Goal: Task Accomplishment & Management: Complete application form

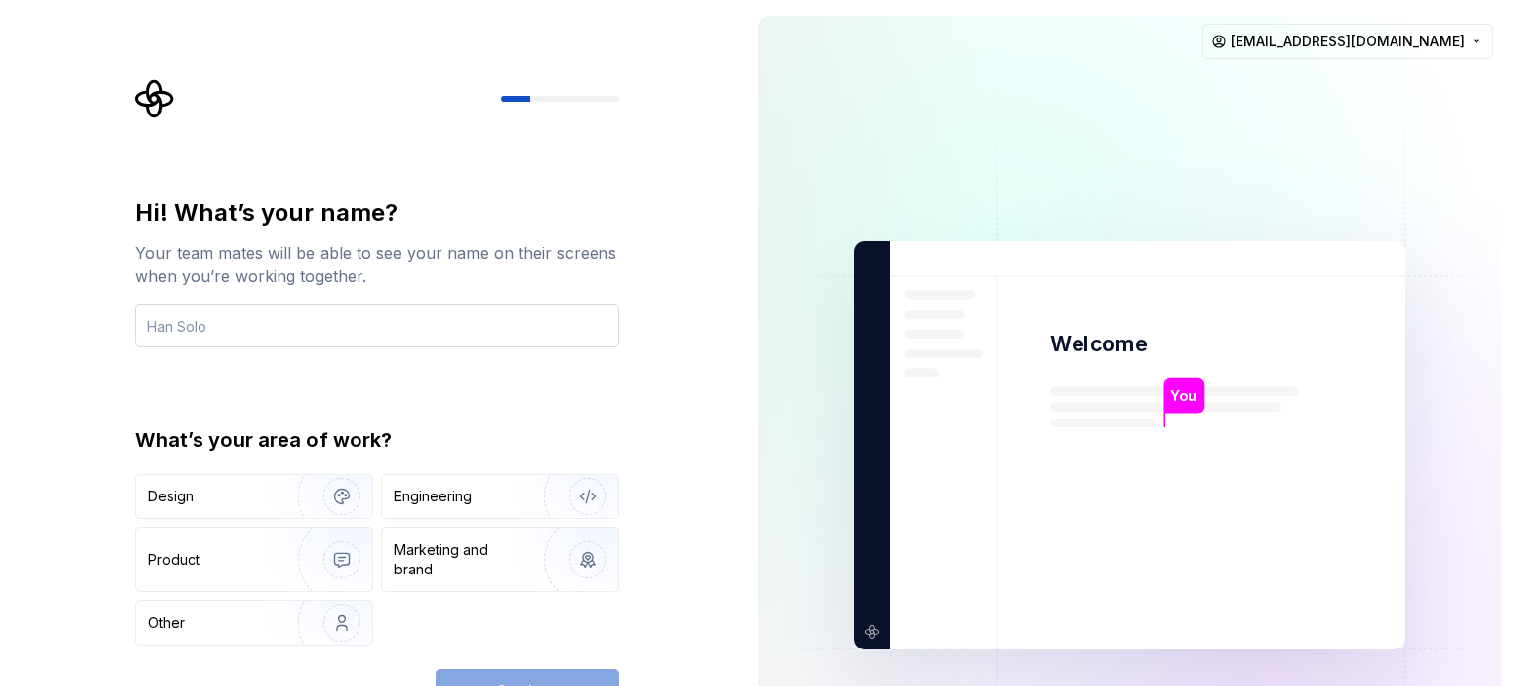
click at [323, 339] on input "text" at bounding box center [377, 325] width 484 height 43
type input "Prabhakar"
click at [435, 490] on div "Engineering" at bounding box center [433, 497] width 78 height 20
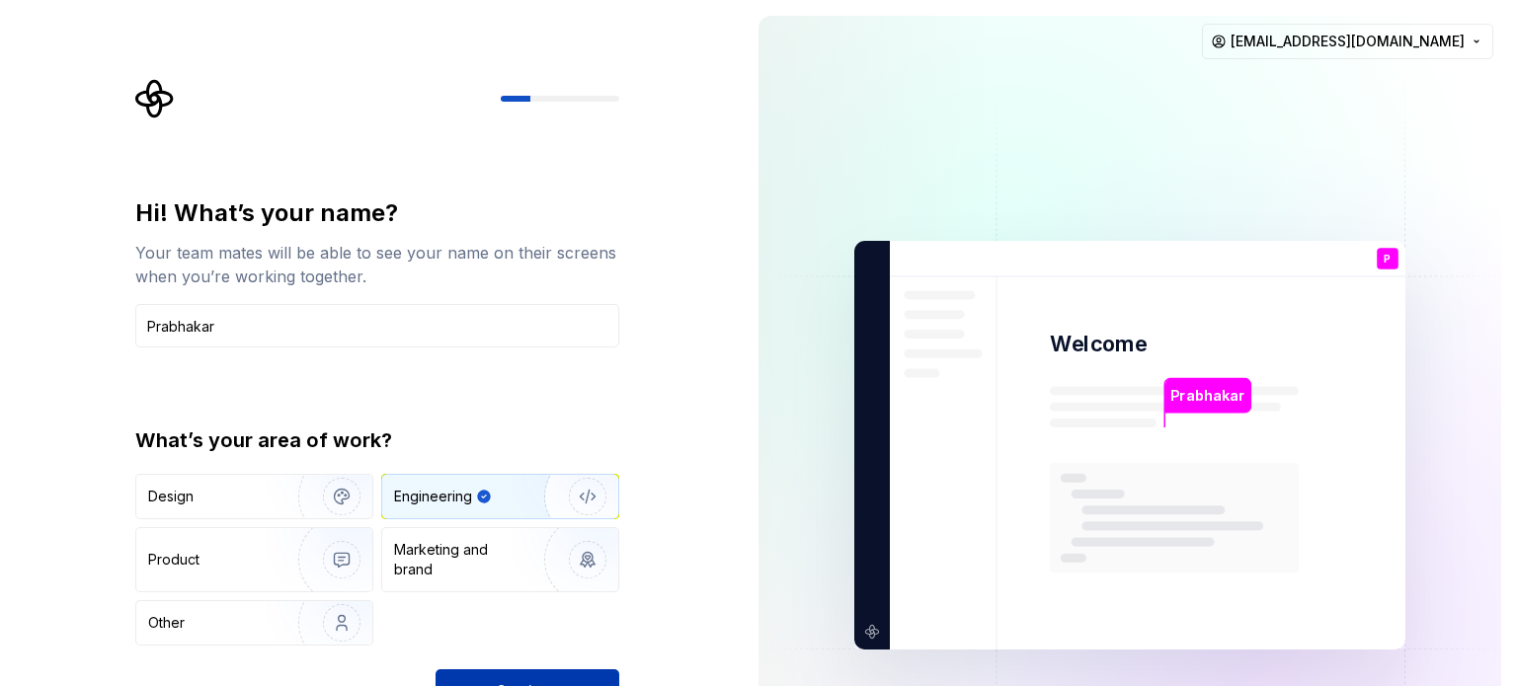
click at [525, 678] on button "Continue" at bounding box center [528, 691] width 184 height 43
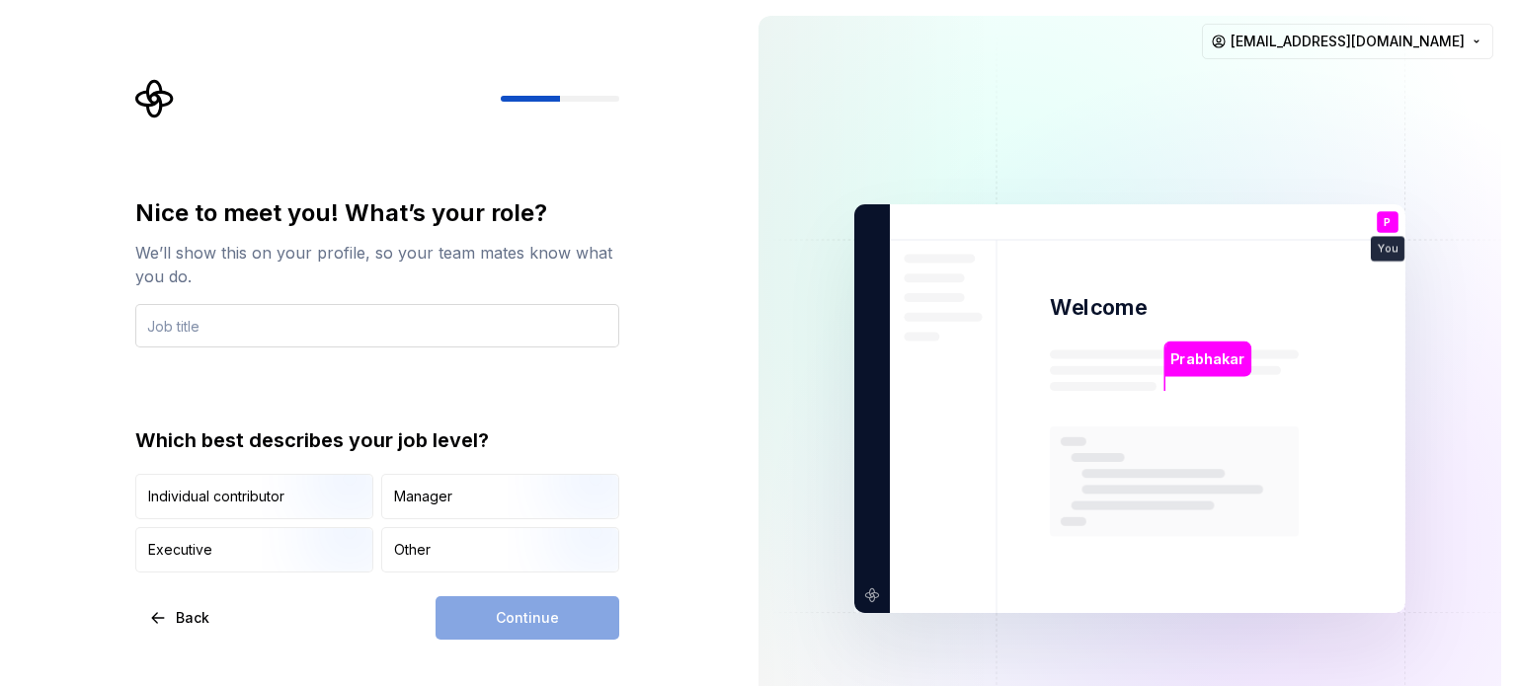
click at [253, 334] on input "text" at bounding box center [377, 325] width 484 height 43
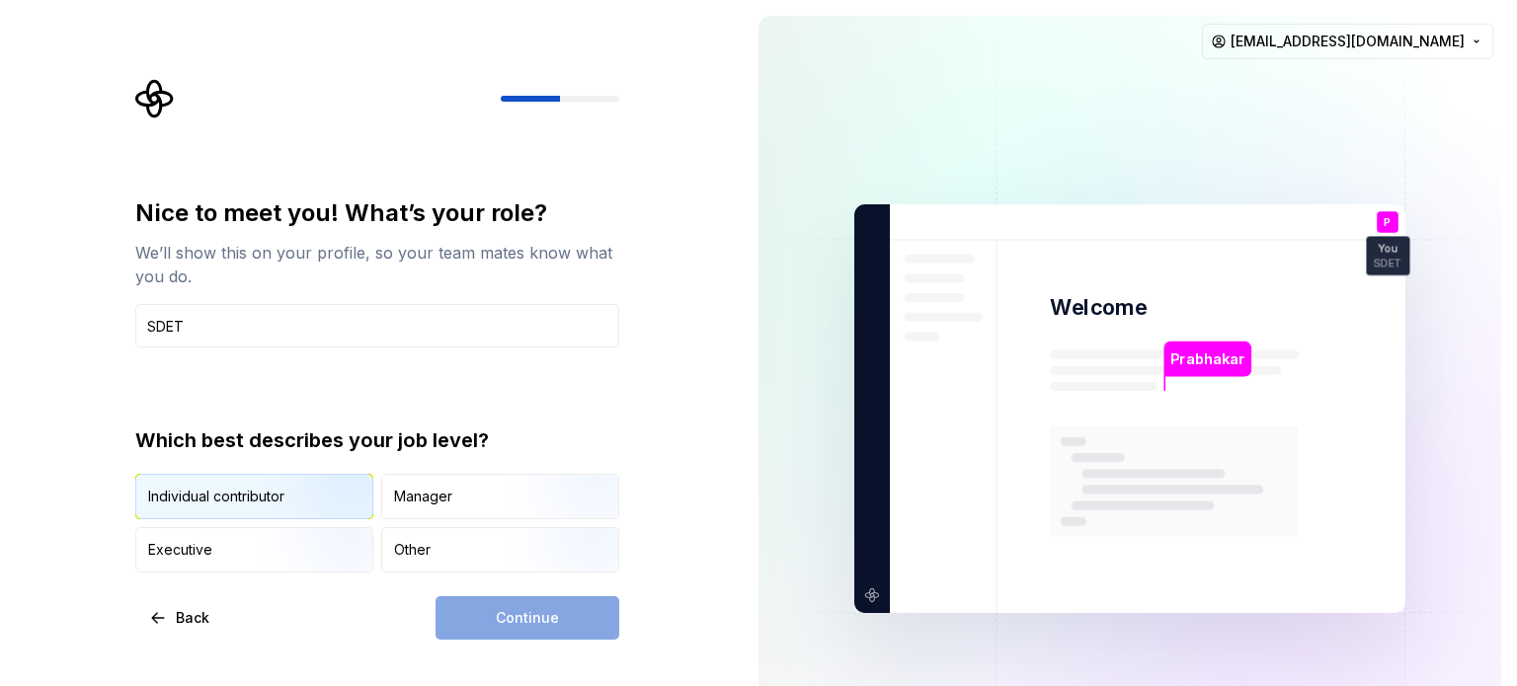
type input "SDET"
click at [205, 509] on div "Individual contributor" at bounding box center [254, 496] width 236 height 43
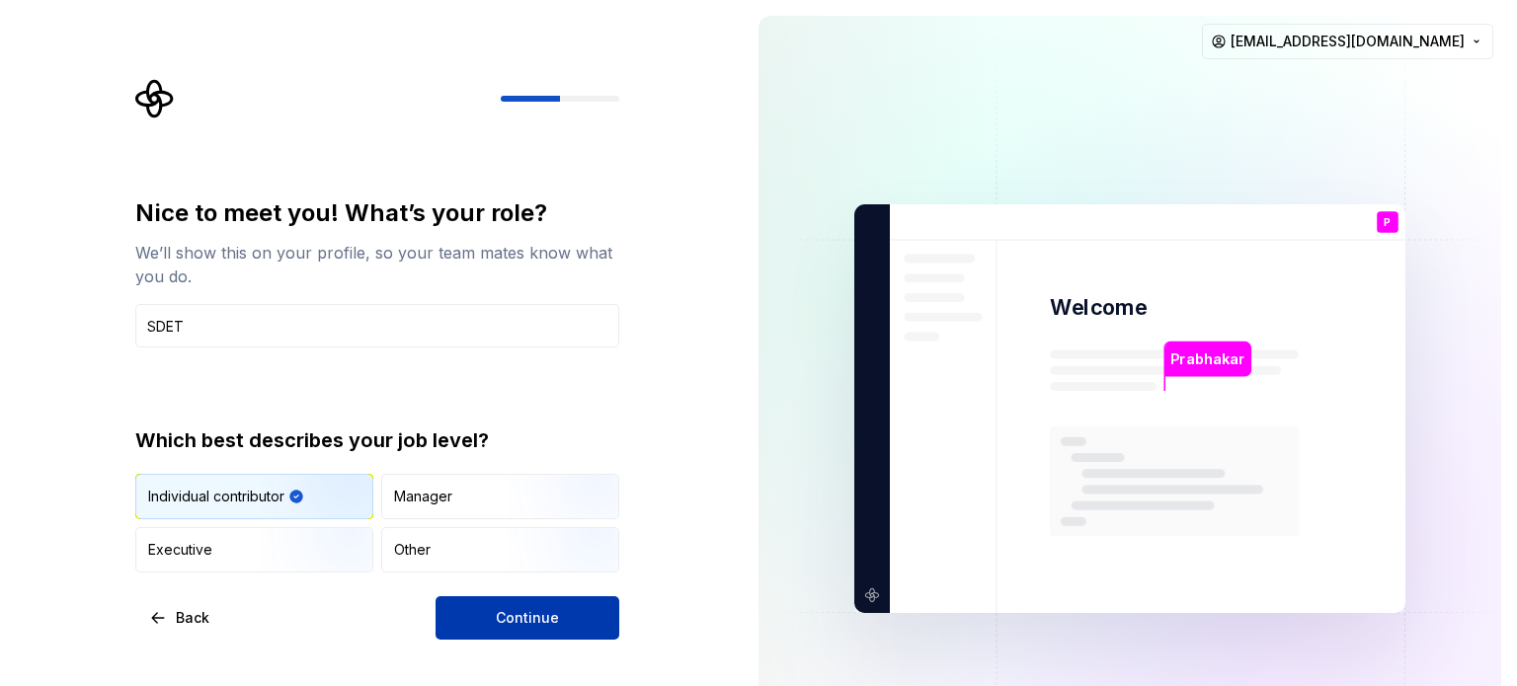
click at [545, 617] on span "Continue" at bounding box center [527, 618] width 63 height 20
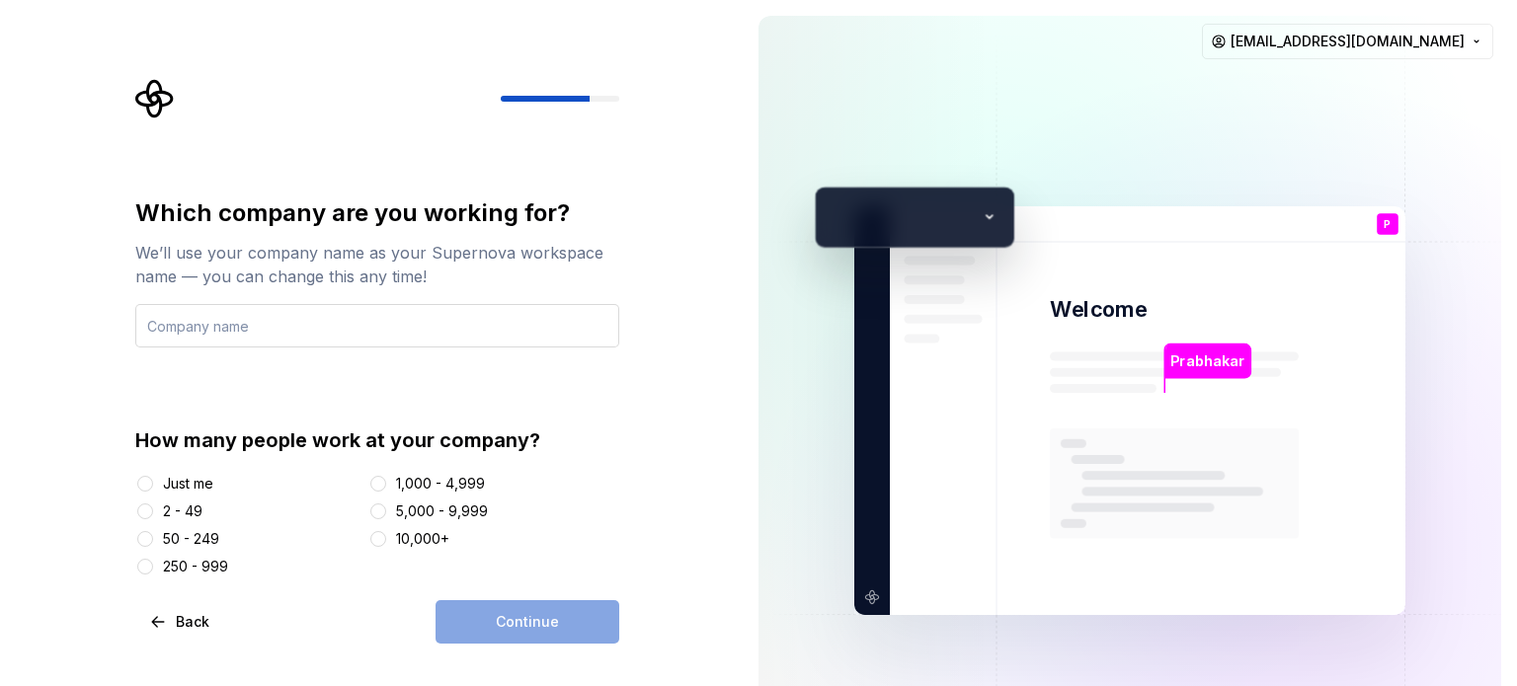
click at [248, 331] on input "text" at bounding box center [377, 325] width 484 height 43
type input "Infogain"
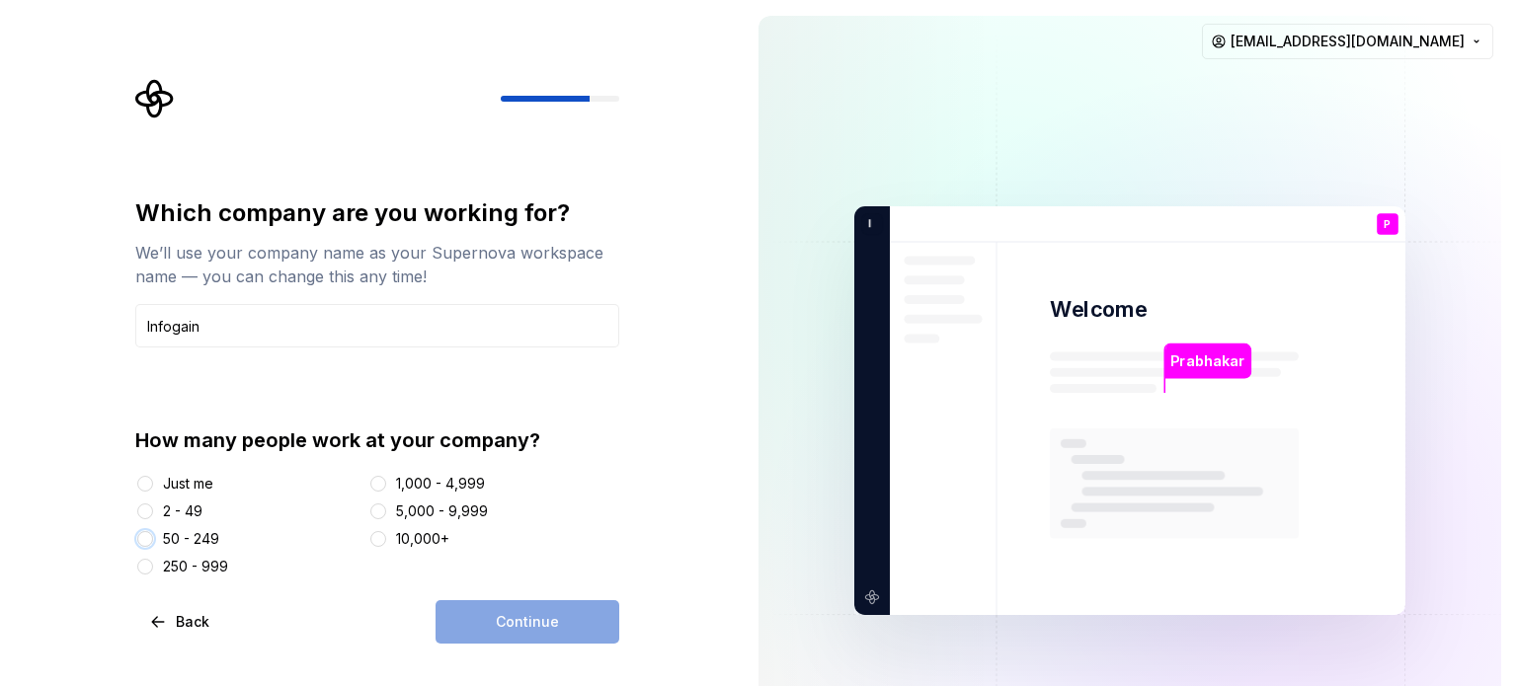
click at [150, 541] on button "50 - 249" at bounding box center [145, 539] width 16 height 16
click at [520, 615] on span "Continue" at bounding box center [527, 622] width 63 height 20
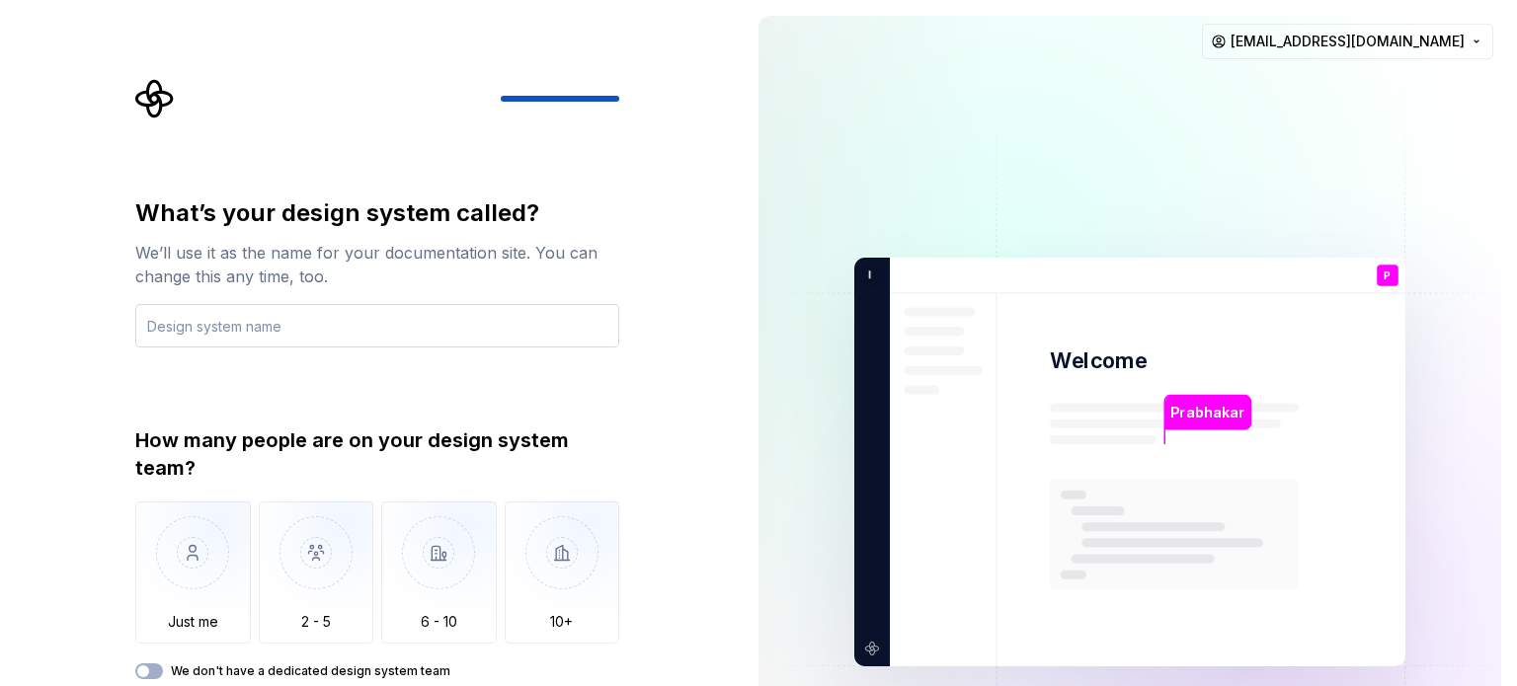
click at [298, 330] on input "text" at bounding box center [377, 325] width 484 height 43
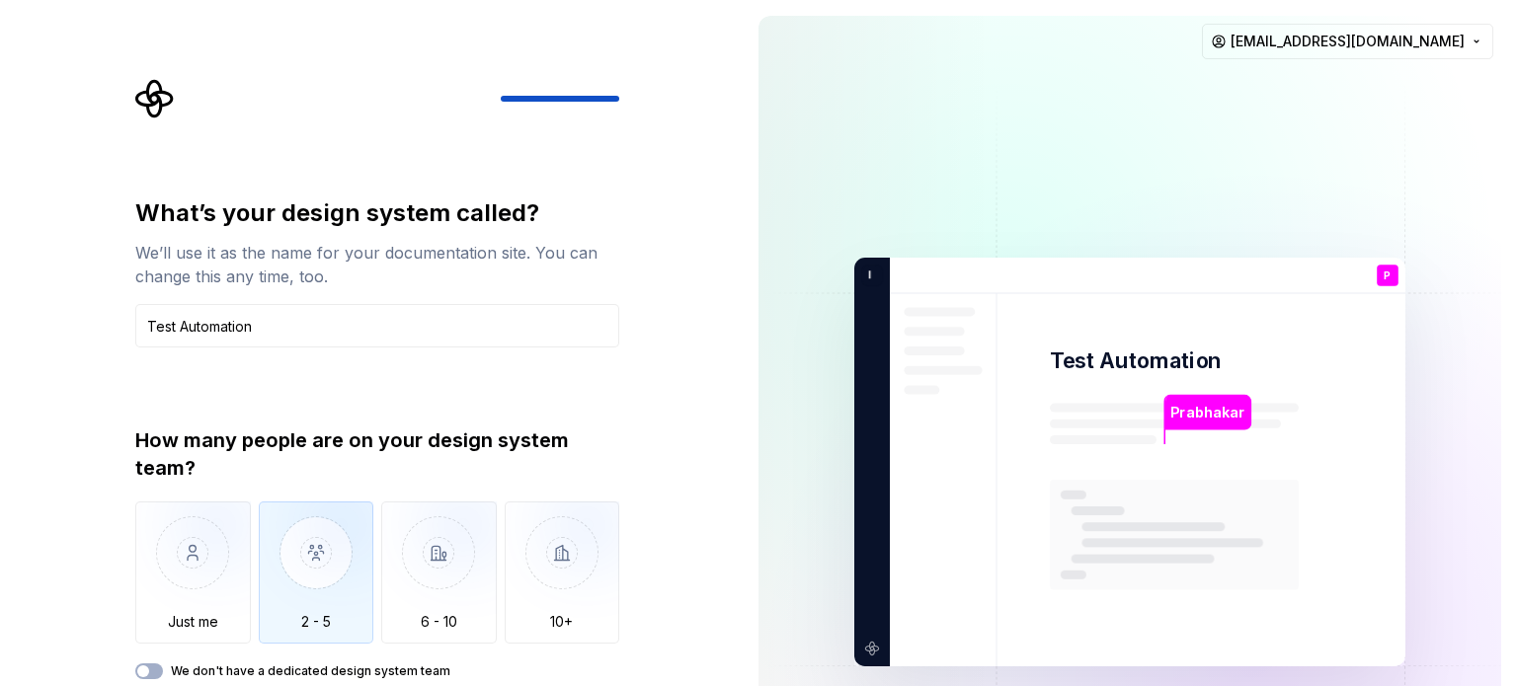
type input "Test Automation"
click at [336, 575] on img "button" at bounding box center [317, 568] width 116 height 132
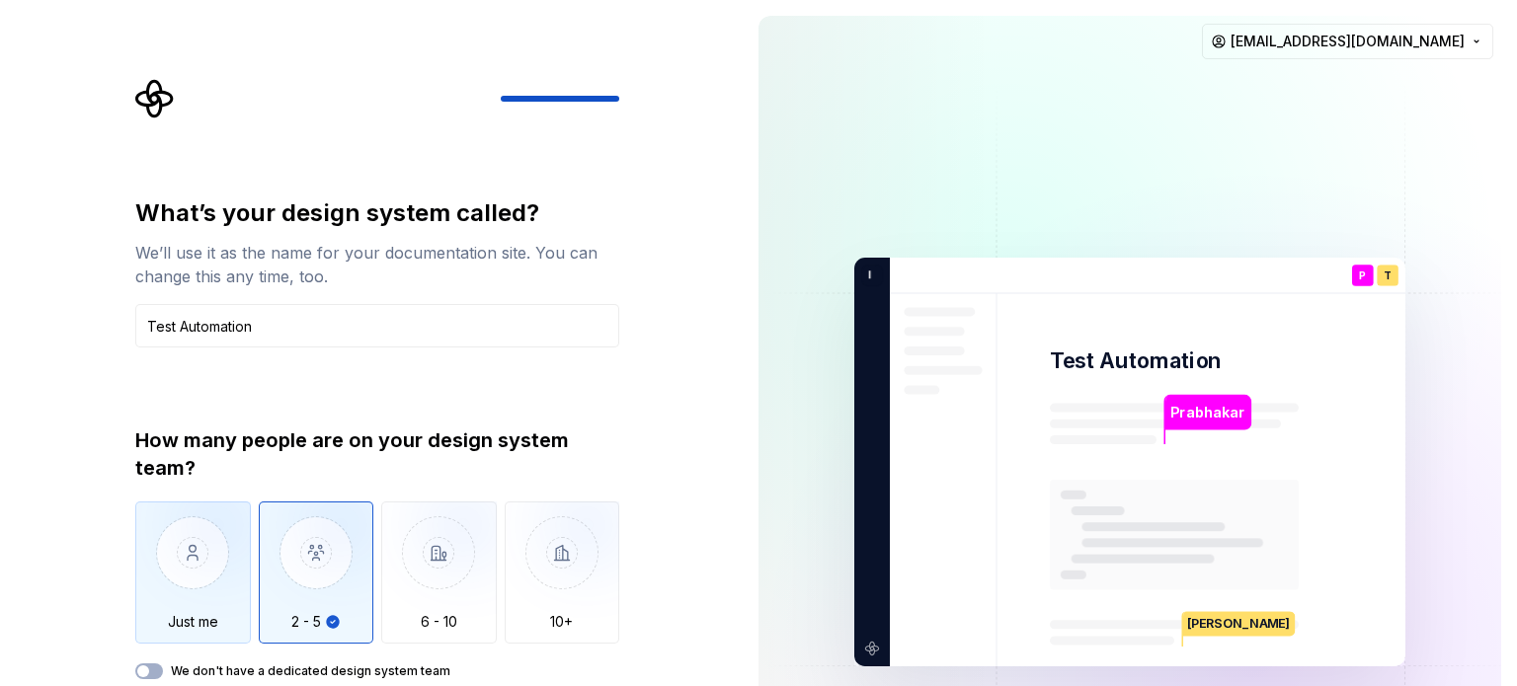
click at [201, 568] on img "button" at bounding box center [193, 568] width 116 height 132
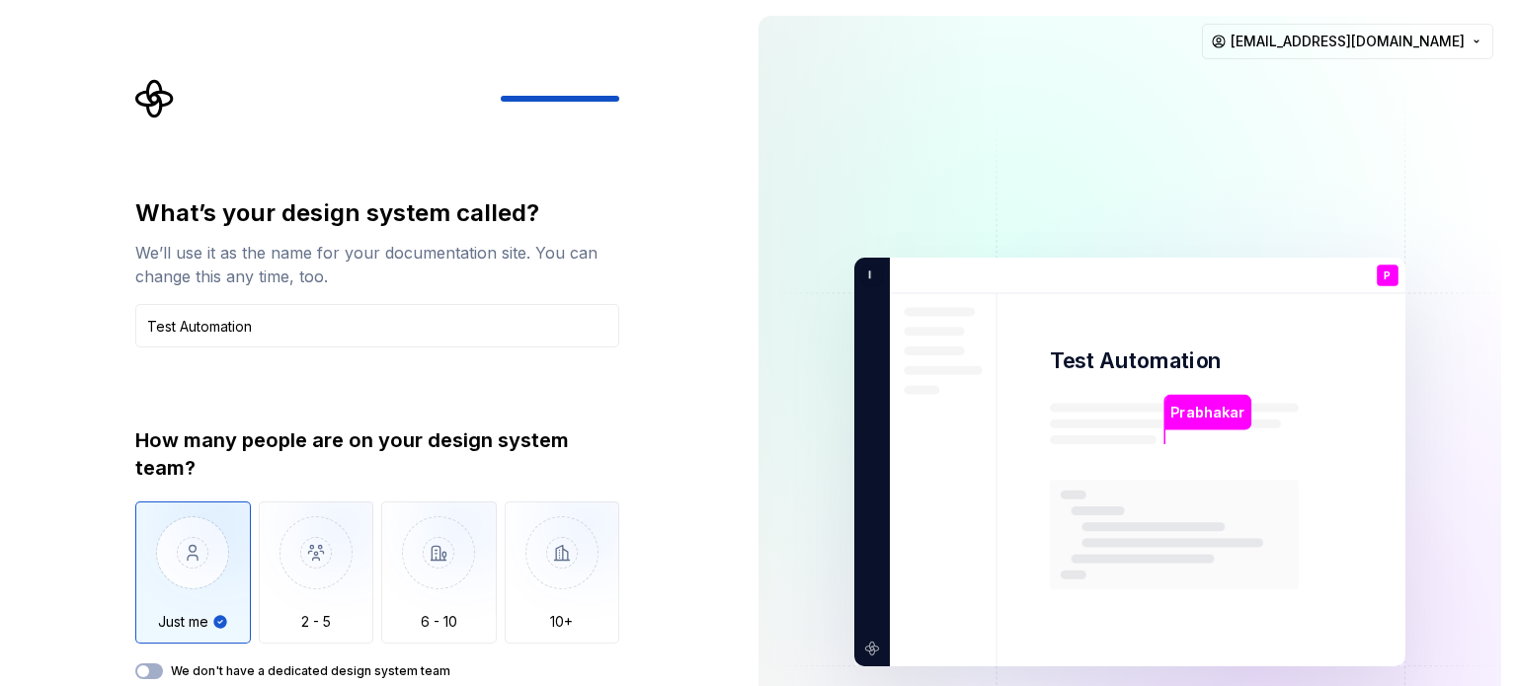
type button "Only one person"
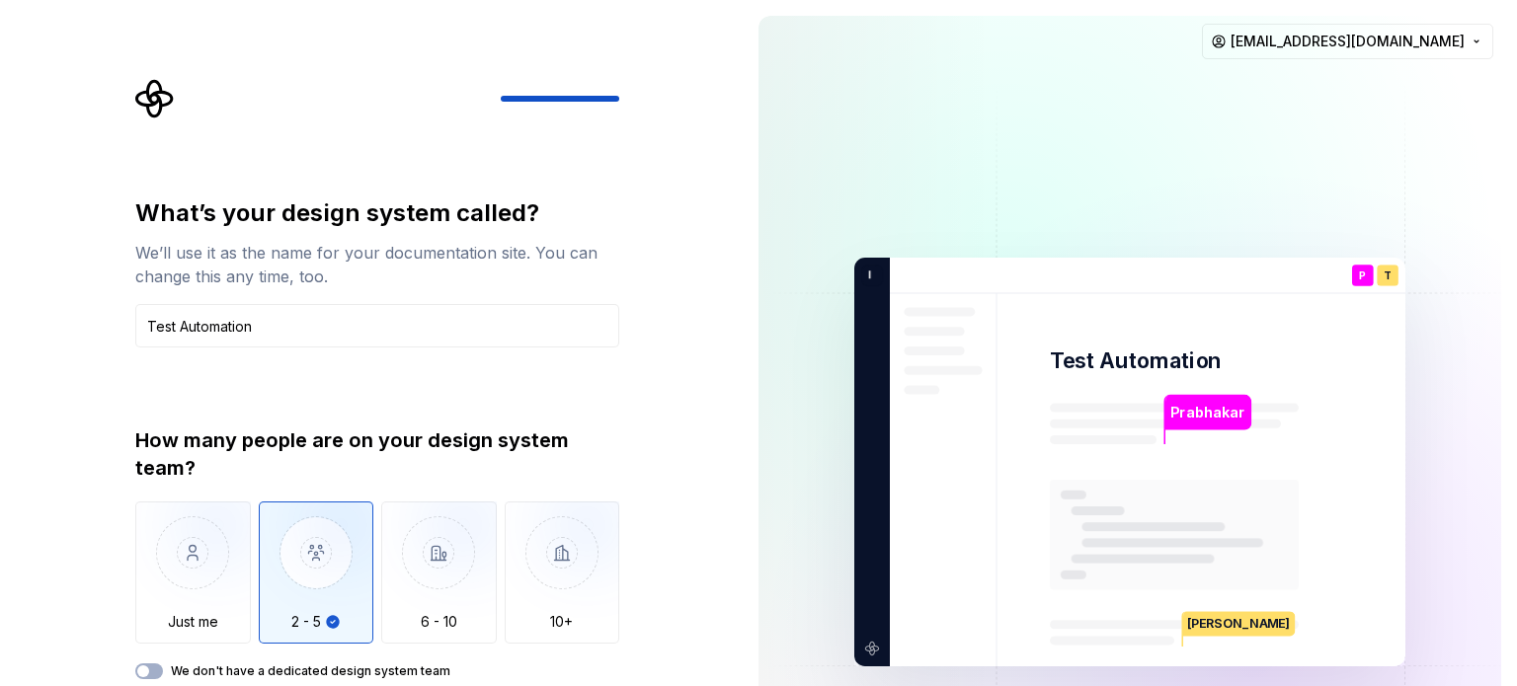
type button "2 - 5"
type button "6 - 10"
type button "More than 10"
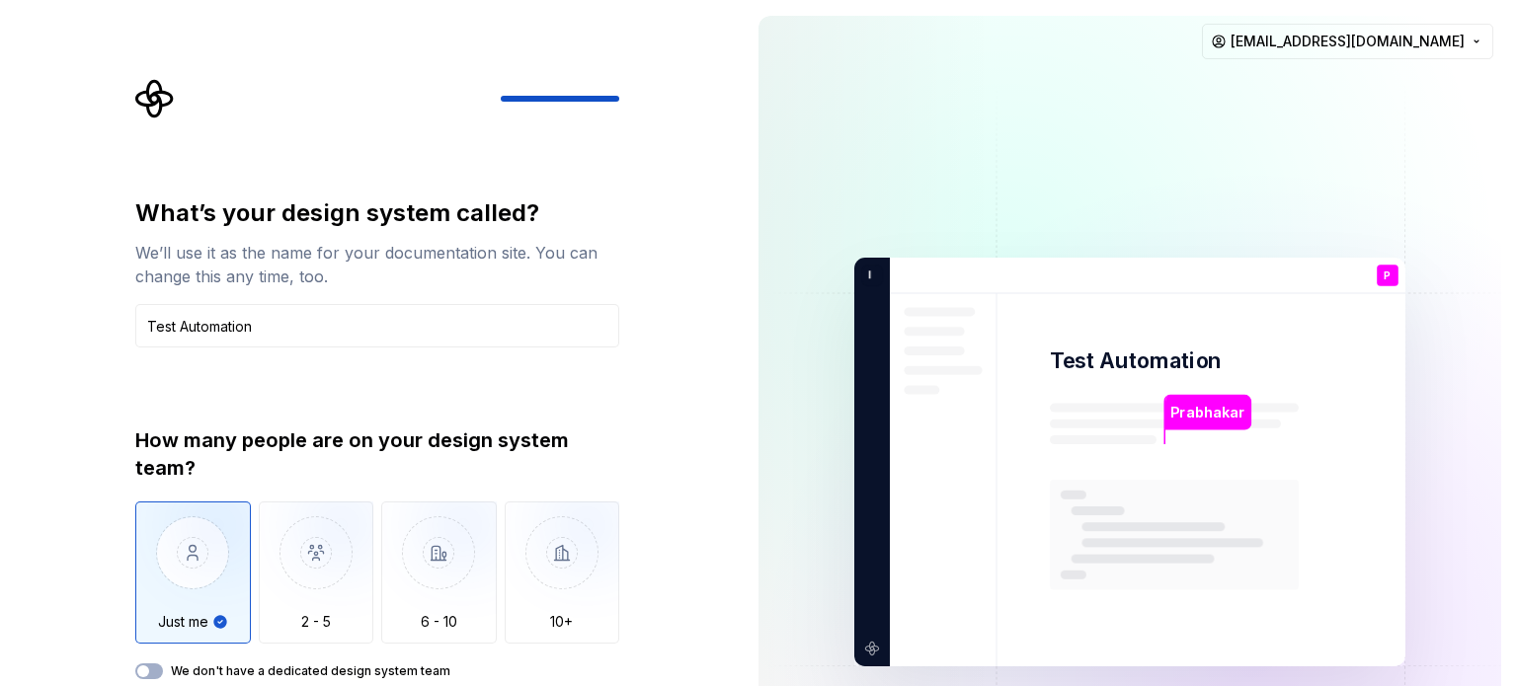
click at [135, 502] on button "Just me" at bounding box center [193, 573] width 116 height 142
type button "on"
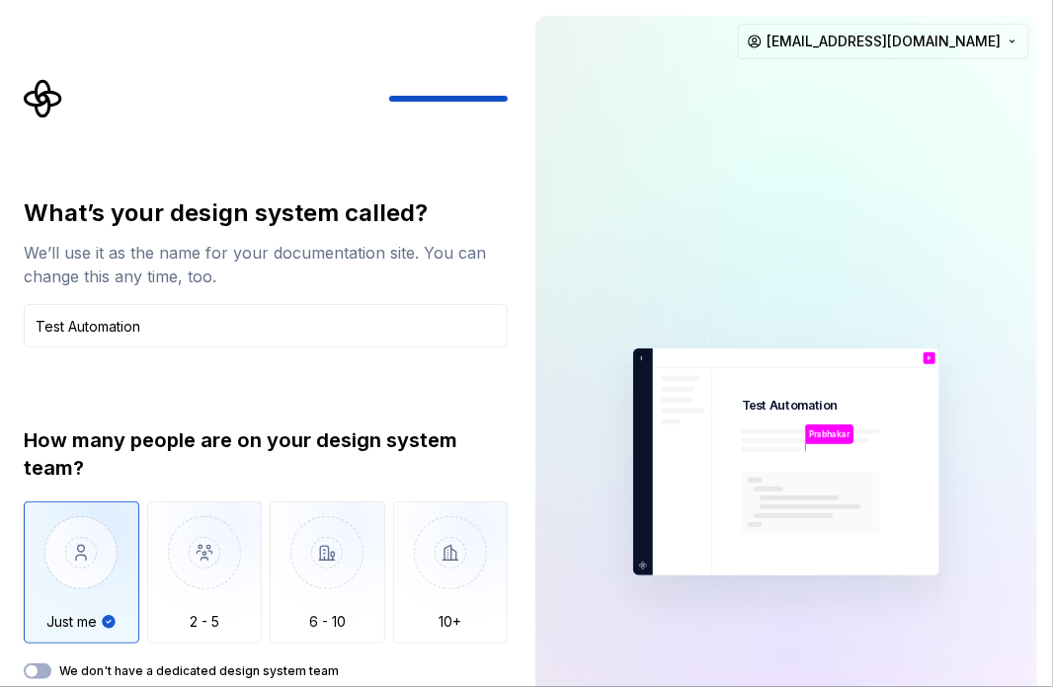
click at [510, 445] on div "What’s your design system called? We’ll use it as the name for your documentati…" at bounding box center [272, 413] width 520 height 668
click at [478, 438] on div "How many people are on your design system team?" at bounding box center [266, 454] width 484 height 55
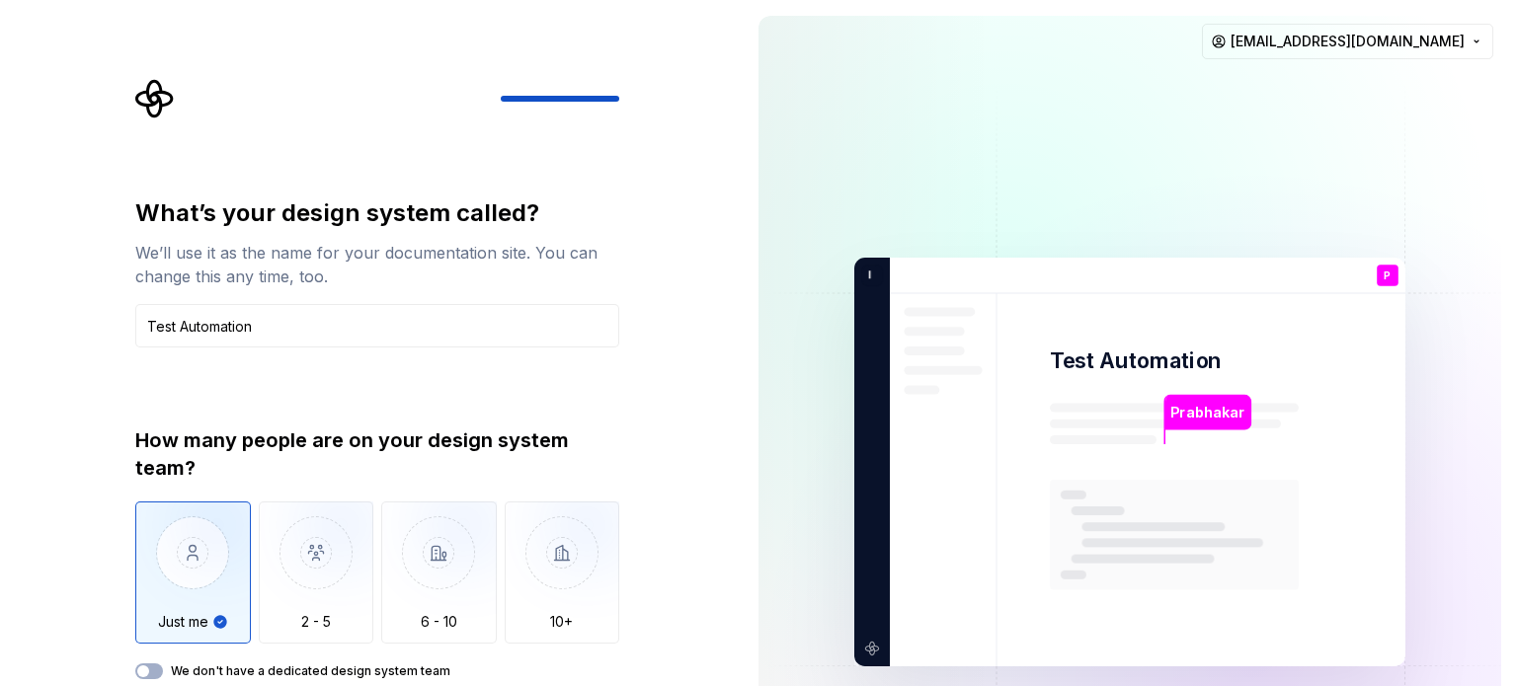
click at [135, 664] on button "We don't have a dedicated design system team" at bounding box center [149, 672] width 28 height 16
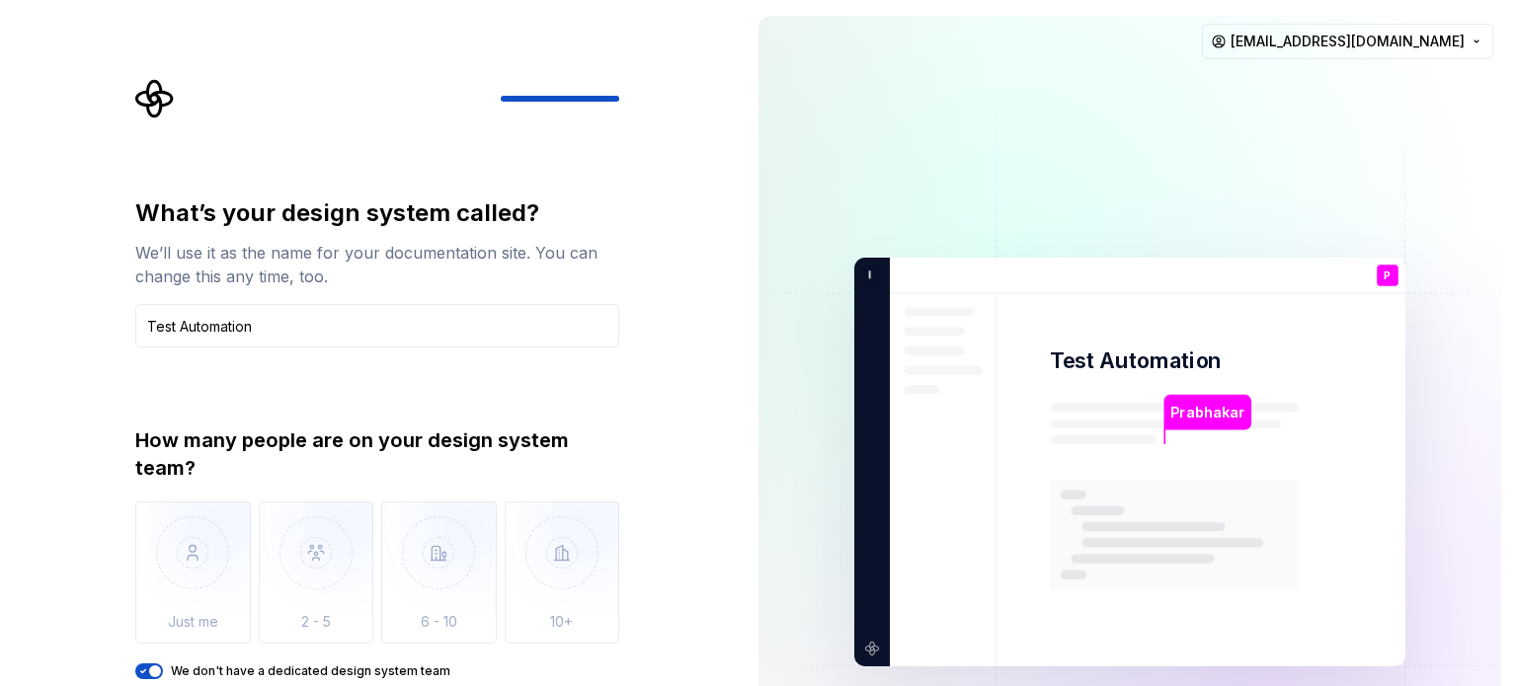
click at [135, 664] on button "We don't have a dedicated design system team" at bounding box center [149, 672] width 28 height 16
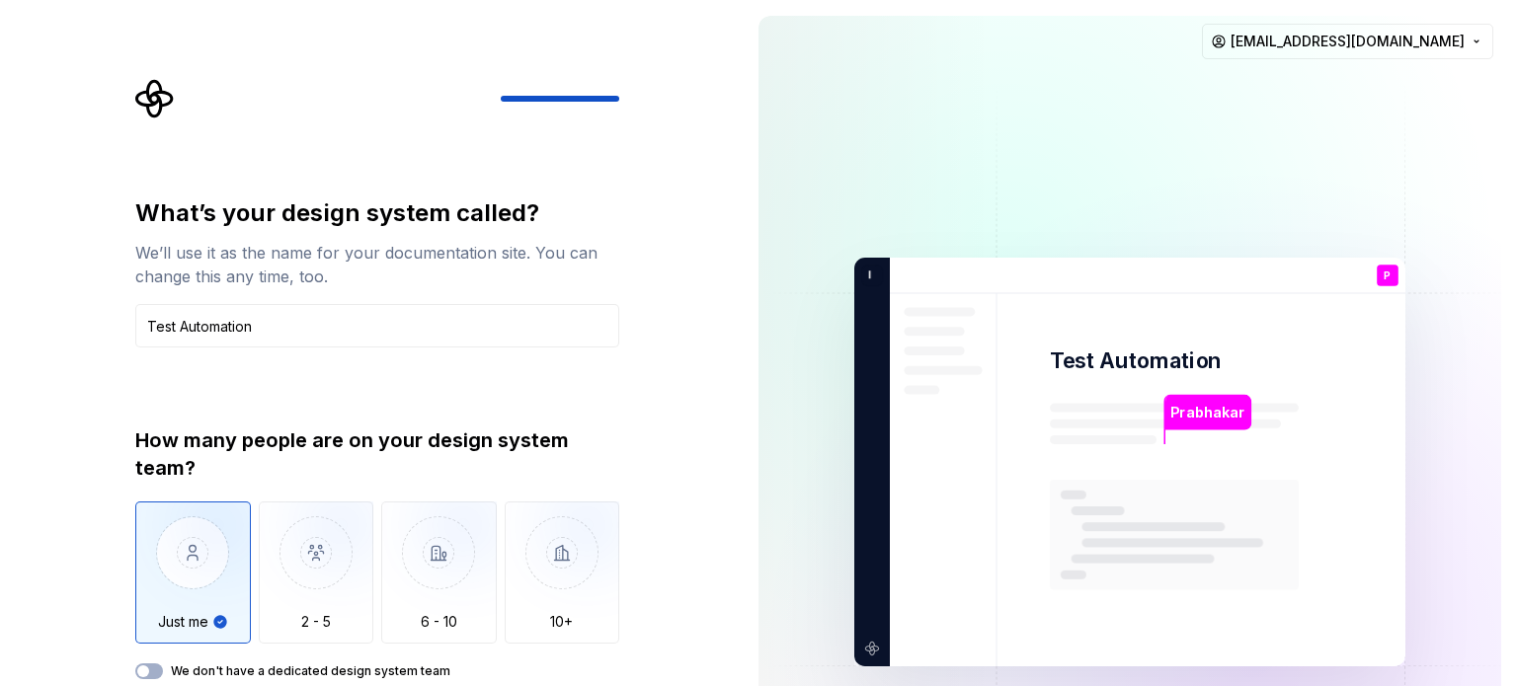
click at [135, 664] on button "We don't have a dedicated design system team" at bounding box center [149, 672] width 28 height 16
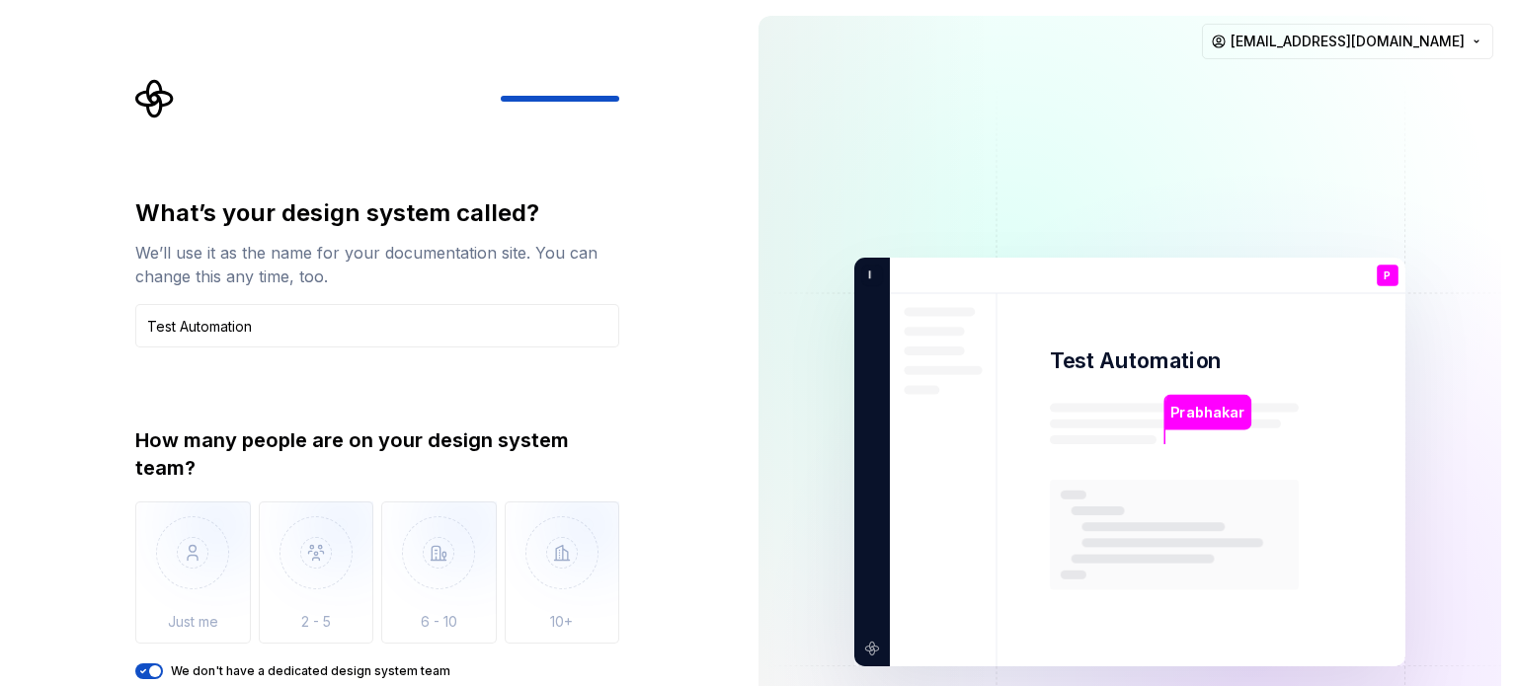
click at [135, 664] on button "We don't have a dedicated design system team" at bounding box center [149, 672] width 28 height 16
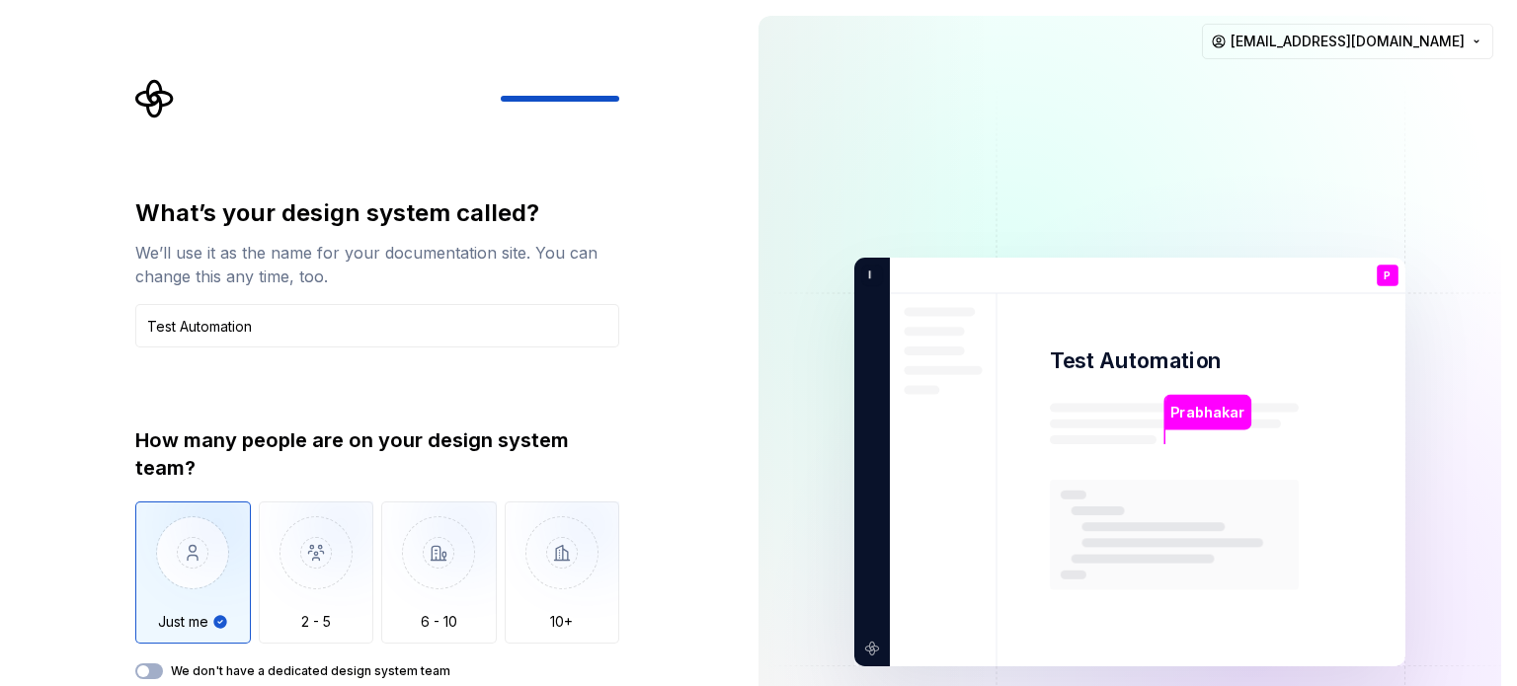
click at [135, 664] on button "We don't have a dedicated design system team" at bounding box center [149, 672] width 28 height 16
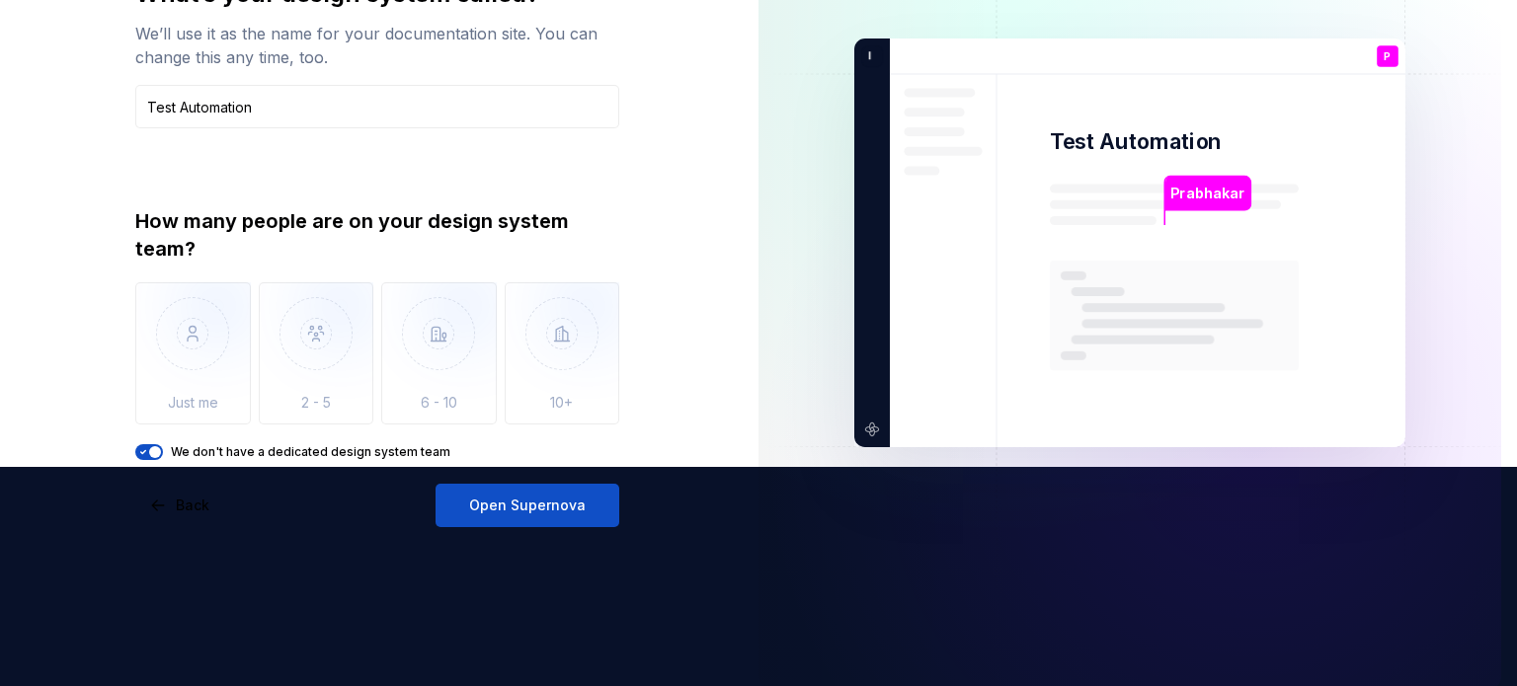
scroll to position [237, 0]
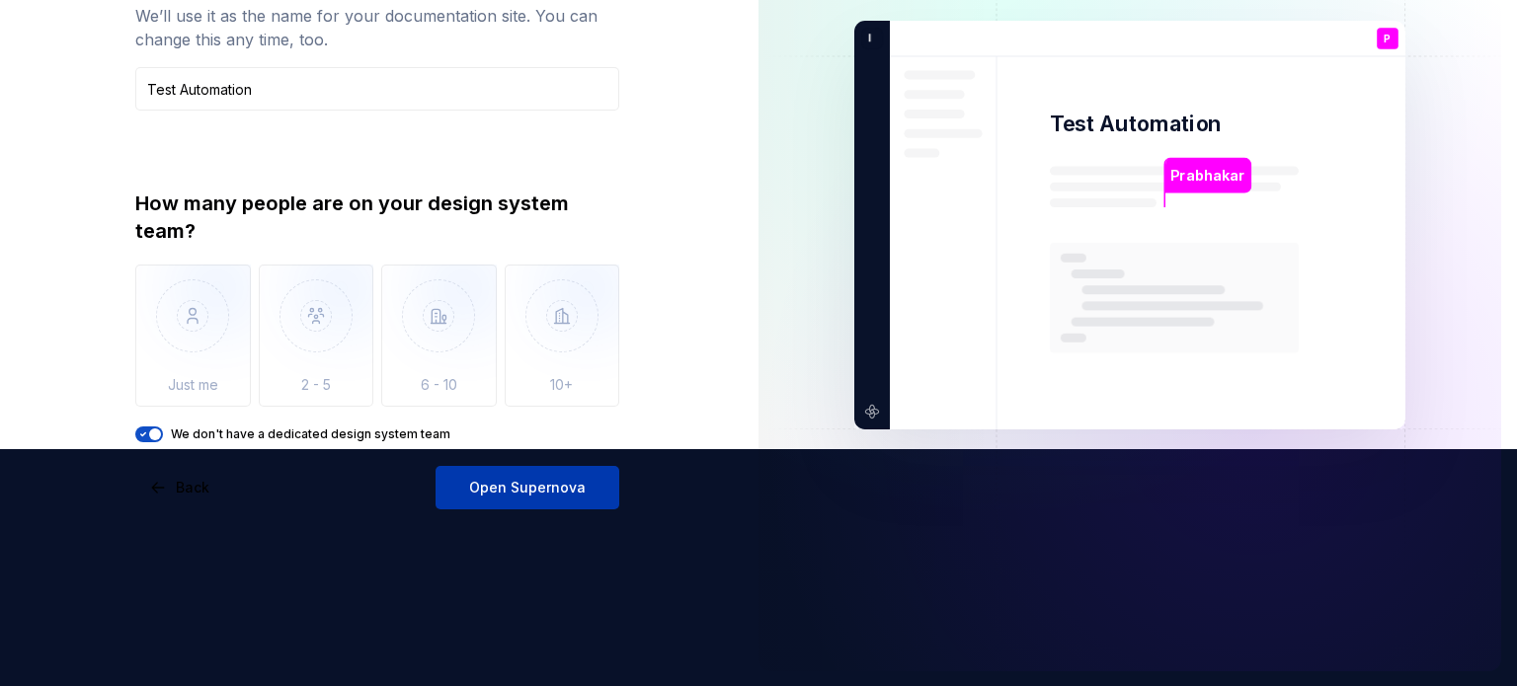
click at [509, 483] on span "Open Supernova" at bounding box center [527, 488] width 117 height 20
